Goal: Feedback & Contribution: Contribute content

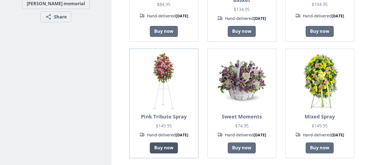
scroll to position [276, 0]
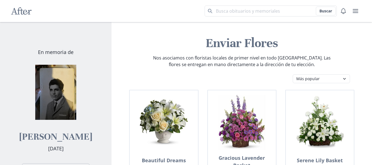
click at [49, 111] on img at bounding box center [55, 92] width 55 height 55
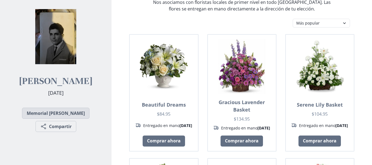
scroll to position [110, 0]
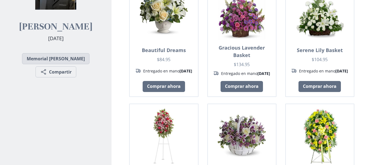
click at [34, 64] on link "Memorial [PERSON_NAME]" at bounding box center [56, 58] width 68 height 11
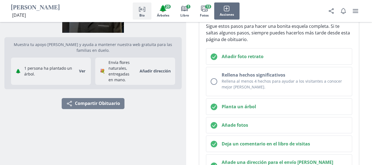
scroll to position [83, 0]
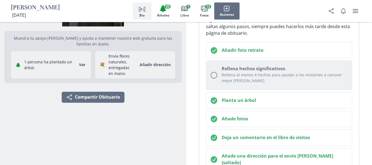
click at [214, 71] on button "Rellena hechos significativos Rellena al menos 4 hechos para ayudar a los visit…" at bounding box center [279, 75] width 147 height 29
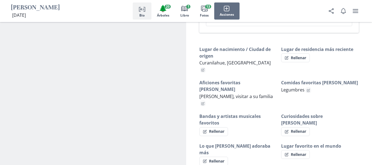
scroll to position [272, 0]
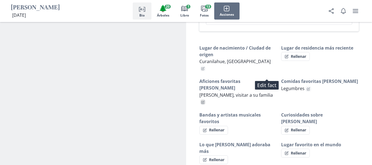
click at [205, 101] on icon "Edit fact" at bounding box center [202, 102] width 3 height 3
type textarea "x"
select select "Aficiones favoritas [PERSON_NAME]"
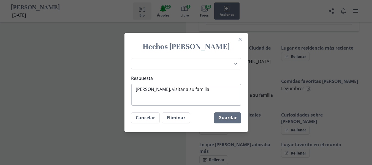
type textarea "x"
drag, startPoint x: 202, startPoint y: 88, endPoint x: 137, endPoint y: 86, distance: 65.1
click at [136, 91] on textarea "[PERSON_NAME], visitar a su familia" at bounding box center [186, 95] width 110 height 22
type textarea "x"
type textarea "C"
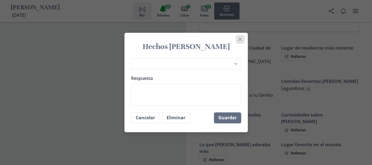
click at [242, 41] on icon "Close" at bounding box center [239, 39] width 3 height 3
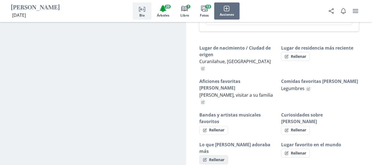
click at [224, 155] on button "Rellenar" at bounding box center [214, 159] width 29 height 9
select select "Lo que [PERSON_NAME] adoraba más"
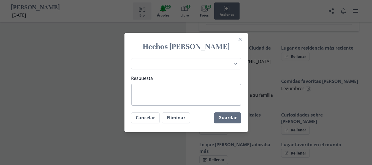
click at [184, 90] on textarea "Respuesta" at bounding box center [186, 95] width 110 height 22
paste textarea "[PERSON_NAME], visitar a su familia"
type textarea "x"
type textarea "[PERSON_NAME], visitar a su familia"
click at [229, 119] on button "Guardar" at bounding box center [227, 117] width 27 height 11
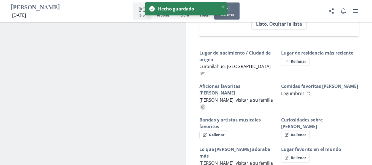
click at [206, 104] on button "Edit fact" at bounding box center [203, 106] width 5 height 5
type textarea "x"
select select "Aficiones favoritas [PERSON_NAME]"
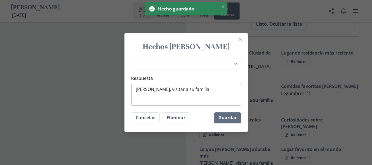
type textarea "x"
drag, startPoint x: 215, startPoint y: 90, endPoint x: 142, endPoint y: 97, distance: 74.2
click at [138, 89] on textarea "[PERSON_NAME], visitar a su familia" at bounding box center [186, 95] width 110 height 22
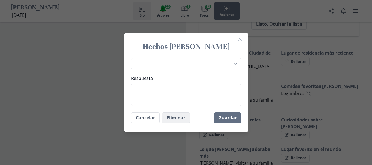
type textarea "x"
type textarea "A"
type textarea "x"
type textarea "Ar"
type textarea "x"
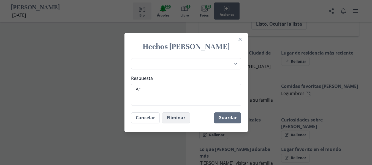
type textarea "A"
type textarea "x"
type textarea "C"
type textarea "x"
type textarea "Cr"
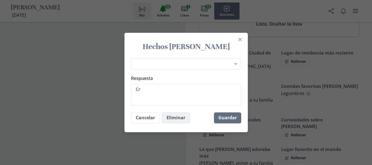
type textarea "x"
type textarea "Cre"
type textarea "x"
type textarea "Crea"
type textarea "x"
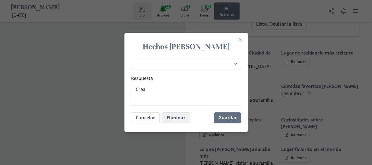
type textarea "Crear"
type textarea "x"
type textarea "Crear"
type textarea "x"
type textarea "Crea"
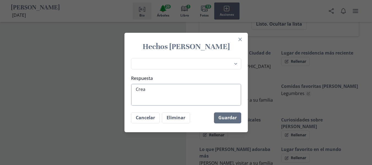
type textarea "x"
type textarea "Cre"
type textarea "x"
type textarea "Cr"
type textarea "x"
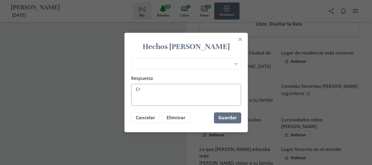
type textarea "C"
click at [179, 115] on button "Eliminar" at bounding box center [176, 117] width 28 height 11
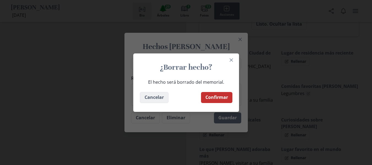
click at [160, 101] on button "Cancelar" at bounding box center [154, 97] width 29 height 11
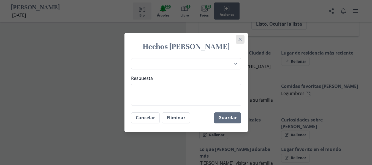
click at [244, 41] on button "Close" at bounding box center [240, 39] width 9 height 9
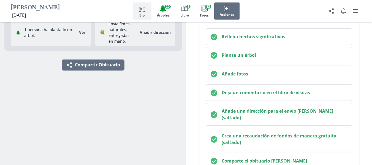
scroll to position [162, 0]
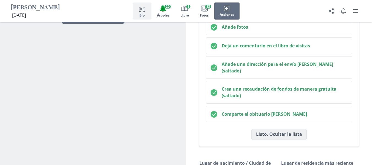
click at [283, 129] on button "Listo. Ocultar la lista" at bounding box center [279, 134] width 55 height 11
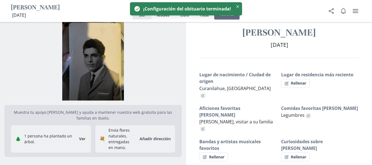
scroll to position [0, 0]
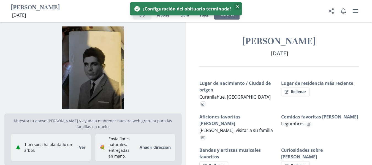
click at [236, 9] on button "Close" at bounding box center [238, 6] width 7 height 7
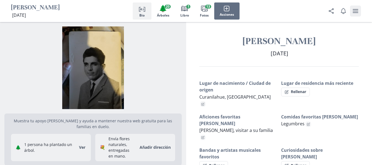
click at [360, 12] on button "menú de usuario" at bounding box center [355, 11] width 11 height 11
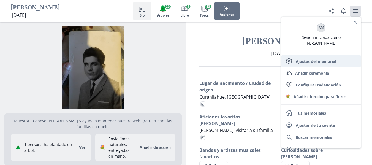
click at [329, 59] on link "Settings Ajustes del memorial" at bounding box center [321, 61] width 79 height 12
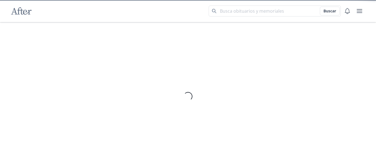
select select "9"
select select "es"
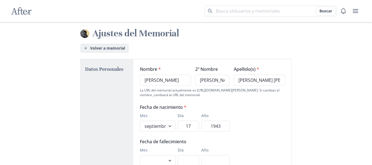
click at [93, 48] on link "Volver a memorial" at bounding box center [104, 48] width 48 height 9
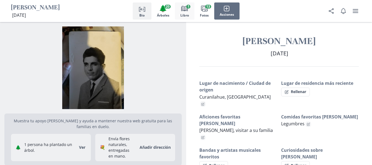
click at [183, 10] on icon "Book" at bounding box center [184, 8] width 7 height 7
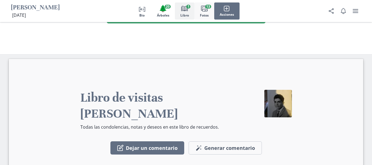
click at [209, 12] on button "Images Fotos 13" at bounding box center [205, 10] width 20 height 17
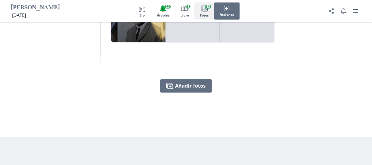
scroll to position [1788, 0]
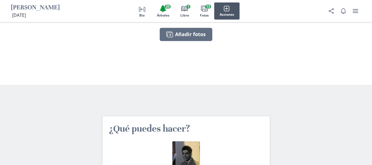
click at [219, 9] on button "Acciones" at bounding box center [226, 10] width 25 height 17
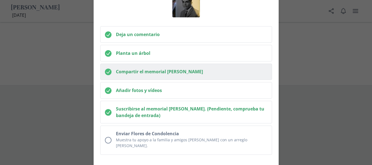
scroll to position [50, 0]
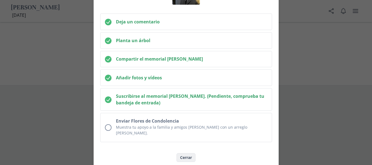
click at [184, 153] on button "Cerrar" at bounding box center [186, 157] width 19 height 9
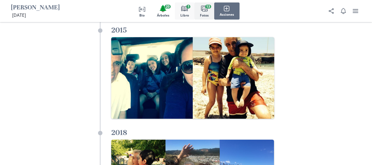
click at [184, 8] on icon "Book" at bounding box center [184, 8] width 7 height 7
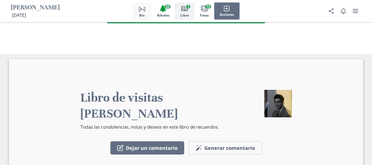
click at [143, 12] on icon "Person profile" at bounding box center [142, 8] width 7 height 7
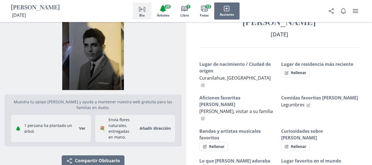
scroll to position [0, 0]
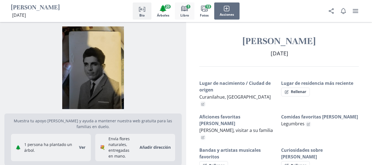
click at [189, 7] on span "1" at bounding box center [189, 7] width 4 height 4
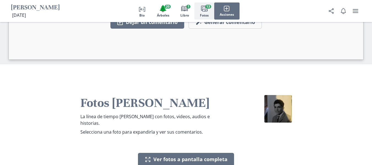
scroll to position [813, 0]
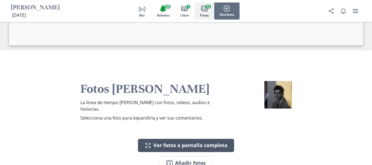
click at [181, 139] on button "Expand Ver fotos a pantalla completa" at bounding box center [186, 145] width 96 height 13
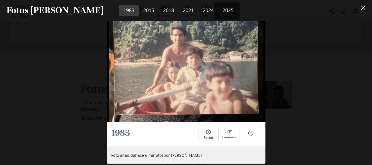
scroll to position [132, 0]
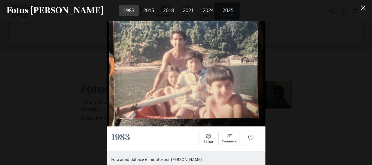
click at [334, 66] on div "1983 Settings Editar Comentar Foto añadida hace 6 minutos por [PERSON_NAME] 201…" at bounding box center [186, 93] width 372 height 144
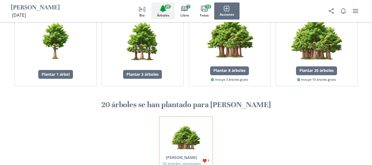
scroll to position [290, 0]
